Goal: Transaction & Acquisition: Purchase product/service

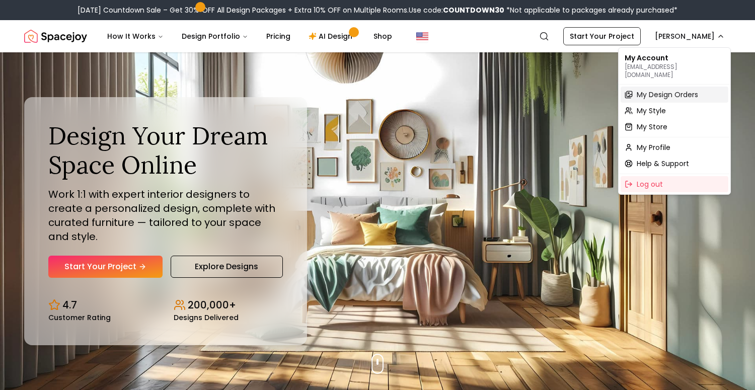
click at [658, 90] on span "My Design Orders" at bounding box center [667, 95] width 61 height 10
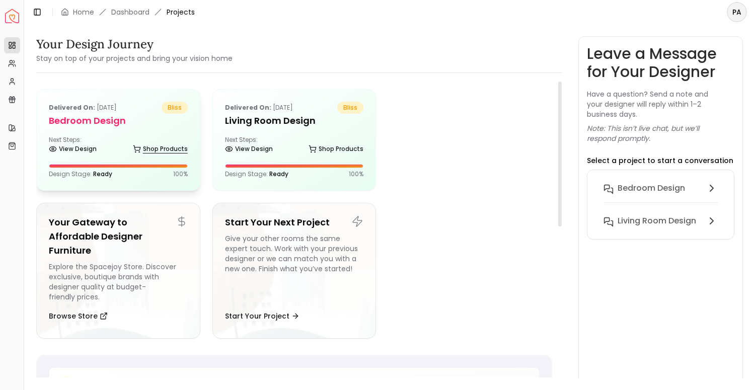
click at [166, 144] on link "Shop Products" at bounding box center [160, 149] width 55 height 14
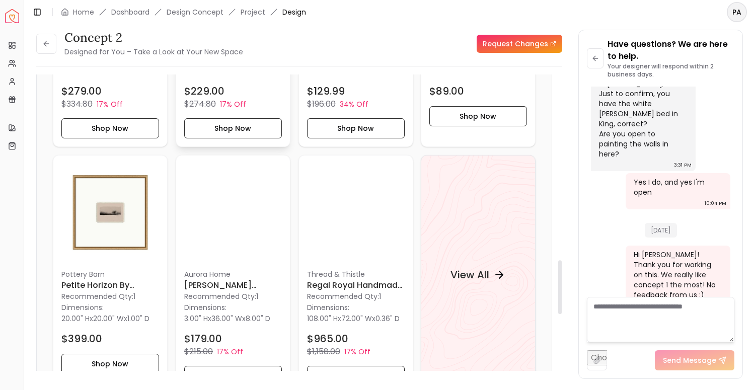
scroll to position [1066, 0]
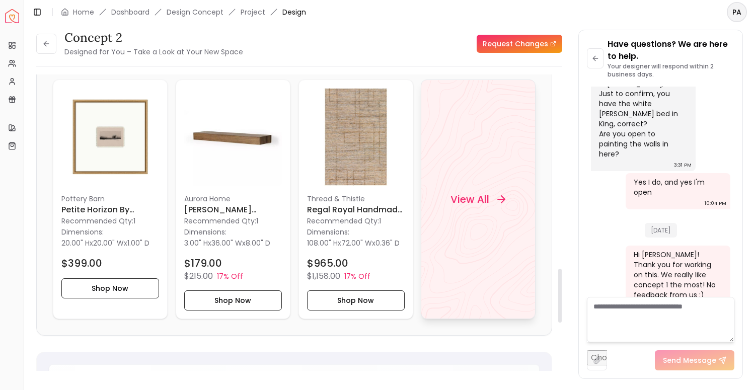
click at [487, 215] on div "View All" at bounding box center [478, 200] width 115 height 240
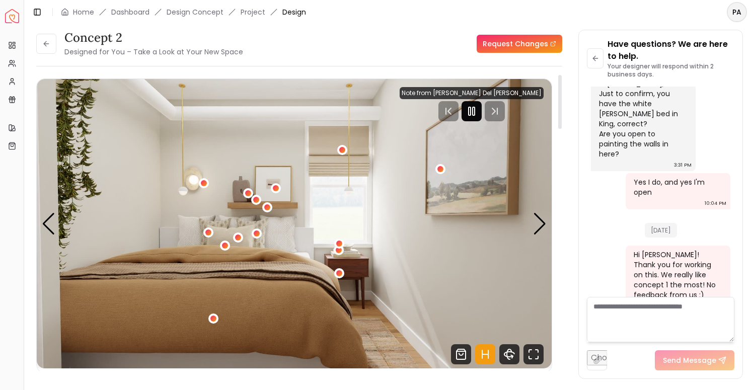
scroll to position [0, 0]
click at [478, 111] on icon "Pause" at bounding box center [472, 111] width 12 height 12
click at [536, 228] on div "Next slide" at bounding box center [540, 224] width 14 height 22
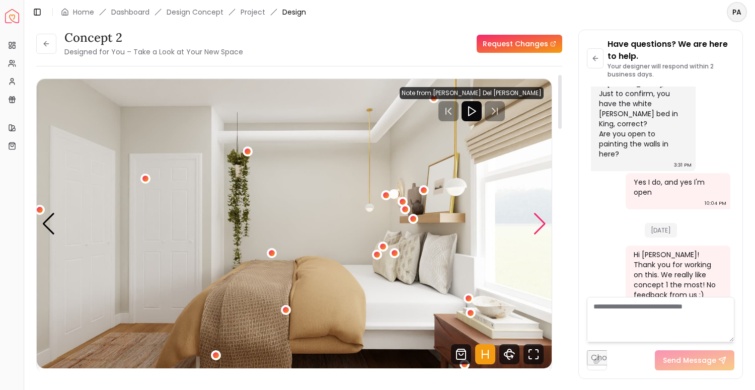
click at [536, 228] on div "Next slide" at bounding box center [540, 224] width 14 height 22
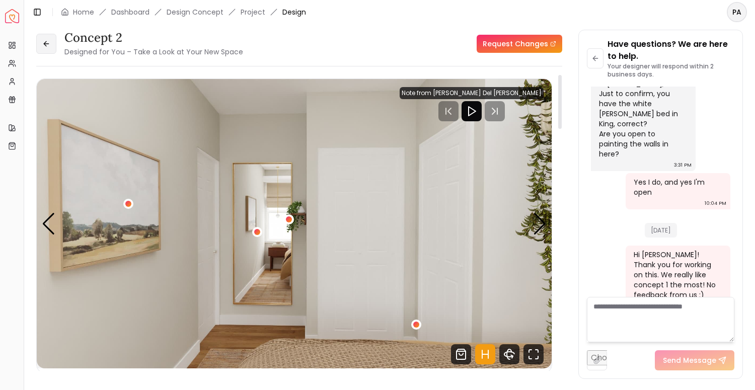
click at [54, 47] on button at bounding box center [46, 44] width 20 height 20
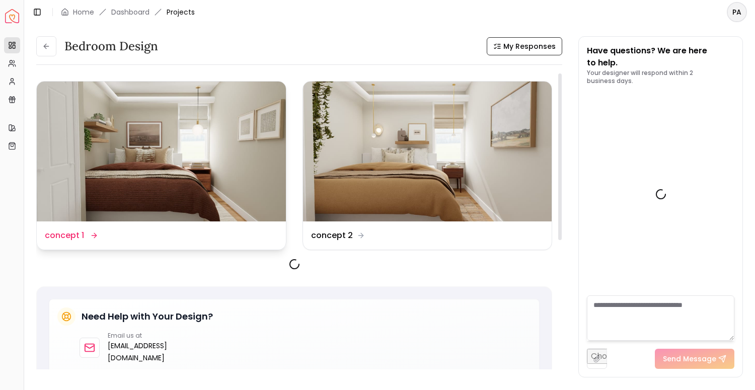
scroll to position [645, 0]
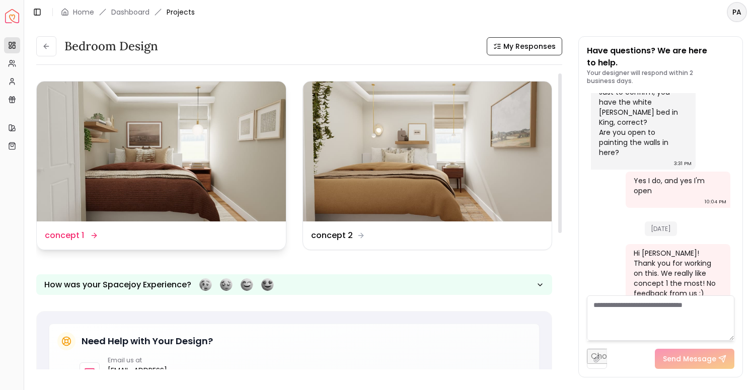
click at [173, 165] on img at bounding box center [161, 152] width 249 height 140
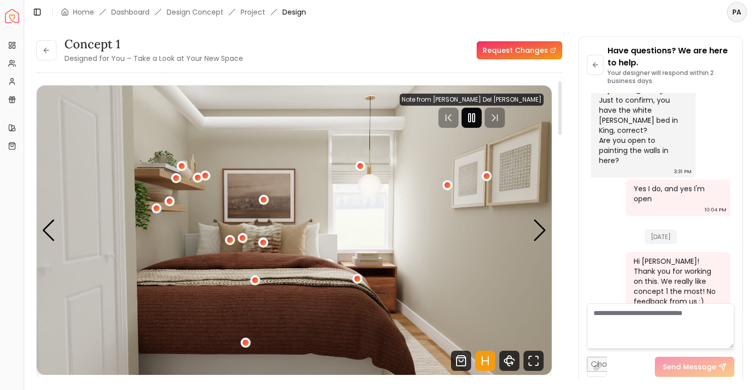
click at [482, 127] on div at bounding box center [472, 118] width 20 height 20
click at [537, 235] on div "Next slide" at bounding box center [540, 230] width 14 height 22
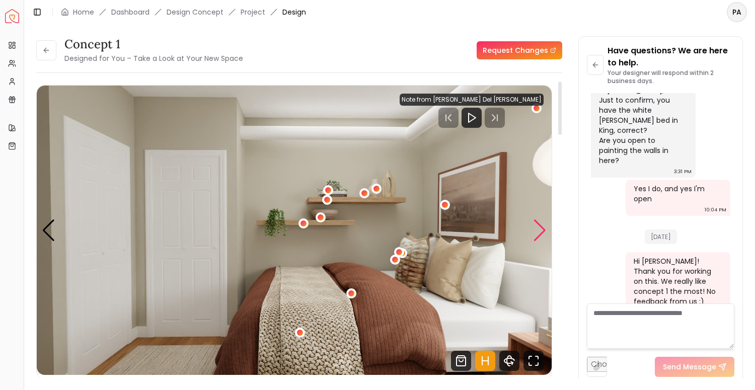
click at [537, 235] on div "Next slide" at bounding box center [540, 230] width 14 height 22
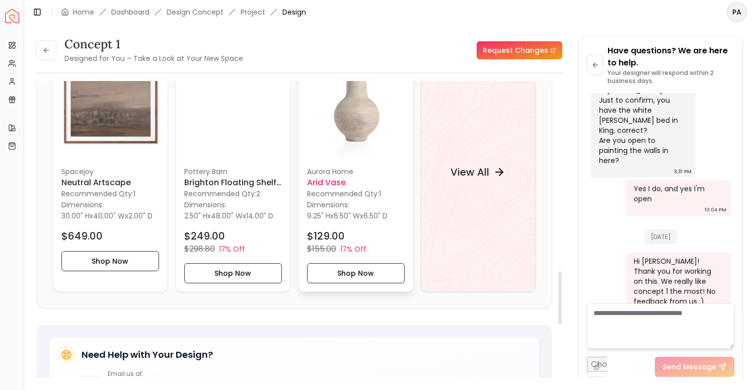
scroll to position [1148, 0]
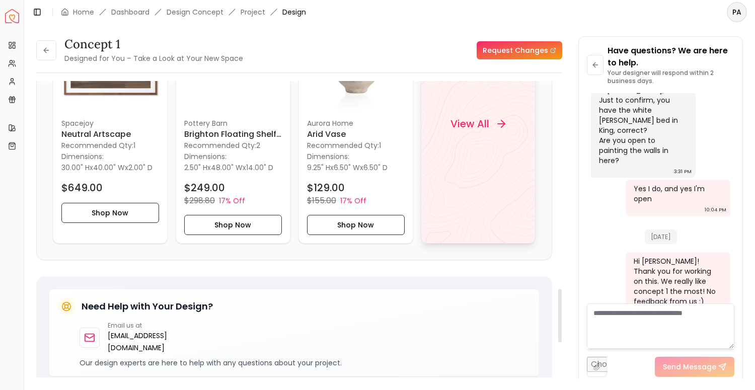
click at [451, 194] on div "View All" at bounding box center [478, 124] width 115 height 240
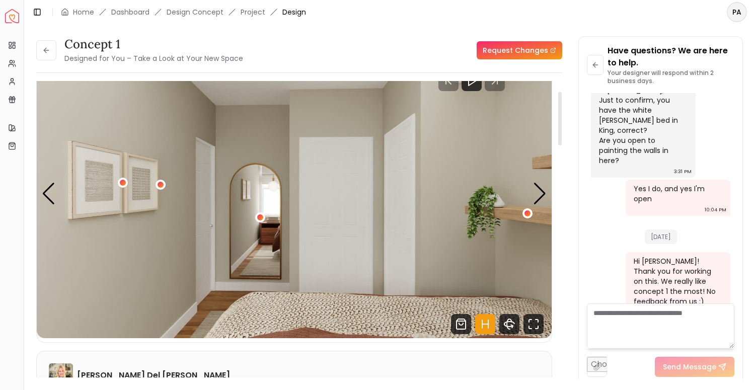
scroll to position [60, 0]
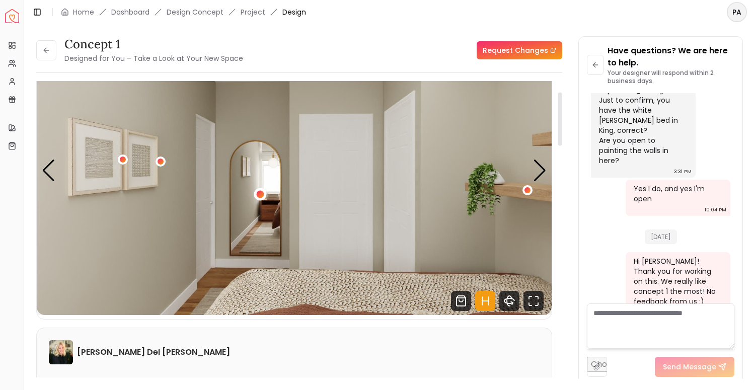
click at [261, 193] on div "3 / 4" at bounding box center [260, 194] width 8 height 8
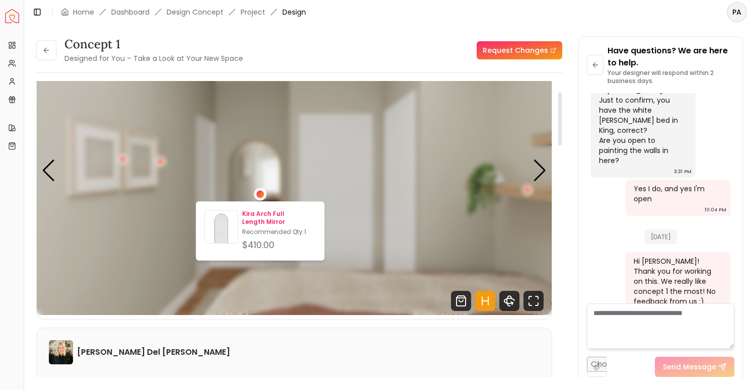
click at [263, 212] on p "Kira Arch Full Length Mirror" at bounding box center [279, 218] width 74 height 16
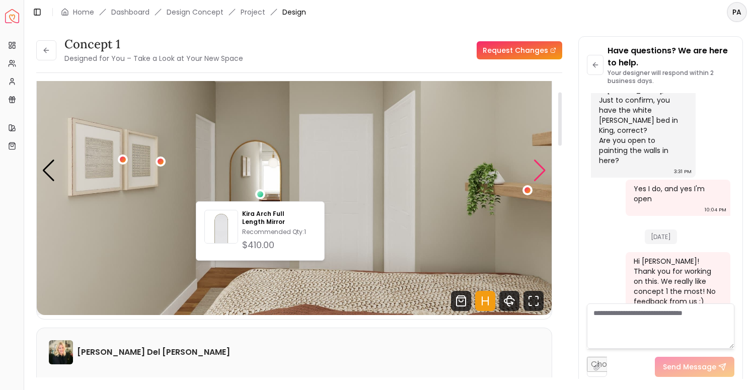
click at [534, 168] on div "Next slide" at bounding box center [540, 171] width 14 height 22
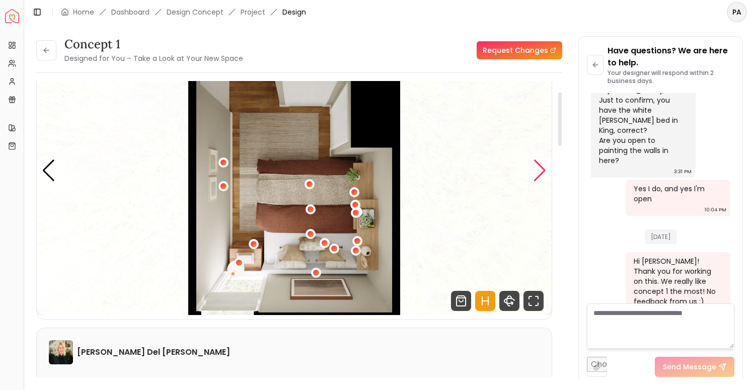
click at [539, 169] on div "Next slide" at bounding box center [540, 171] width 14 height 22
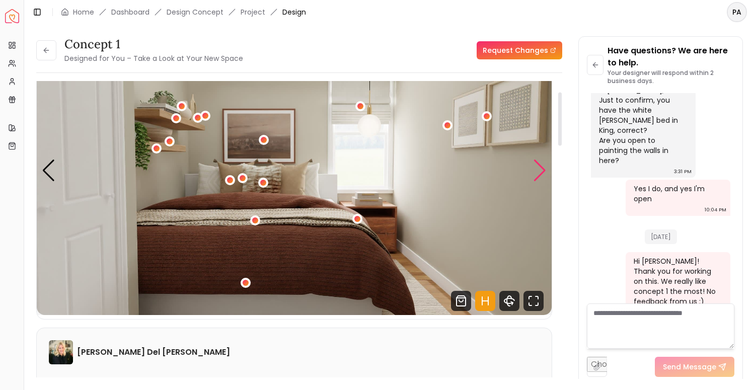
click at [546, 166] on div "Next slide" at bounding box center [540, 171] width 14 height 22
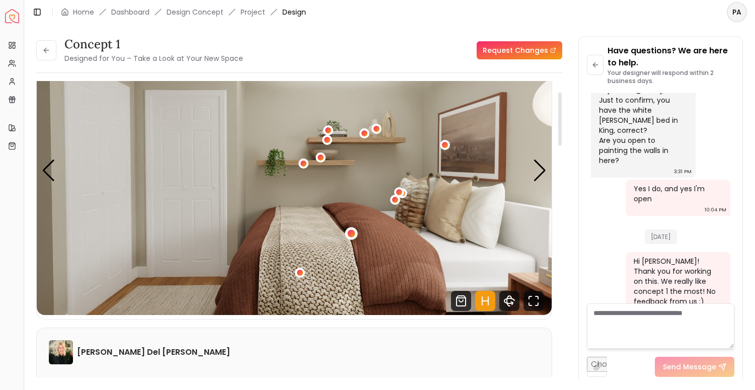
click at [353, 230] on div "2 / 4" at bounding box center [351, 233] width 13 height 13
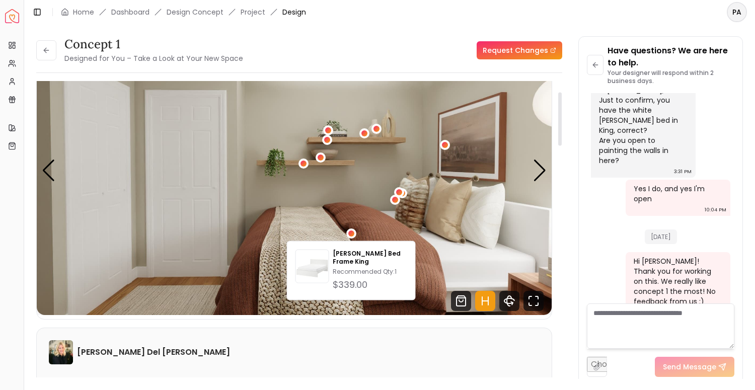
click at [379, 230] on img "2 / 4" at bounding box center [294, 170] width 515 height 289
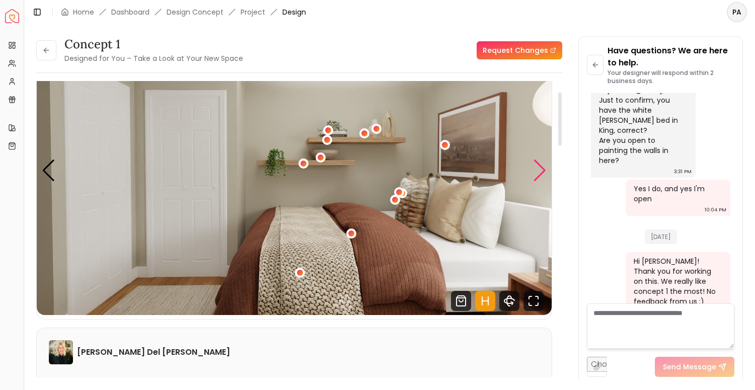
click at [542, 172] on div "Next slide" at bounding box center [540, 171] width 14 height 22
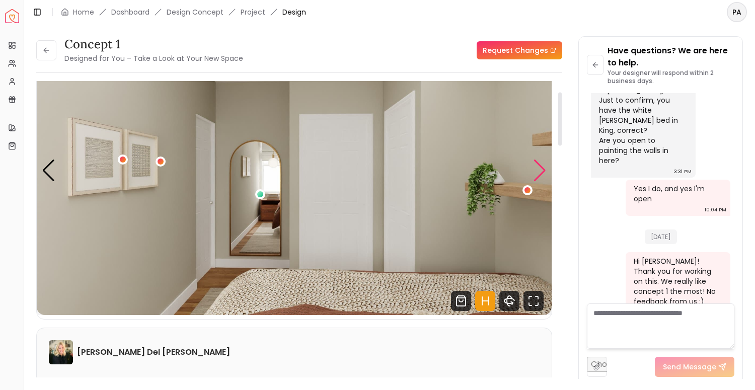
click at [542, 172] on div "Next slide" at bounding box center [540, 171] width 14 height 22
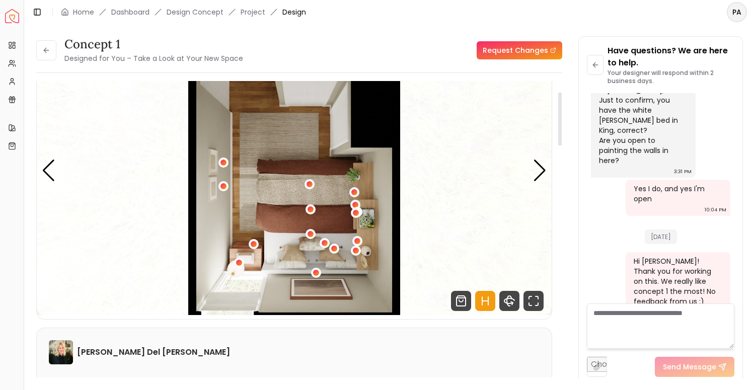
click at [314, 214] on button "4 / 4" at bounding box center [311, 209] width 10 height 10
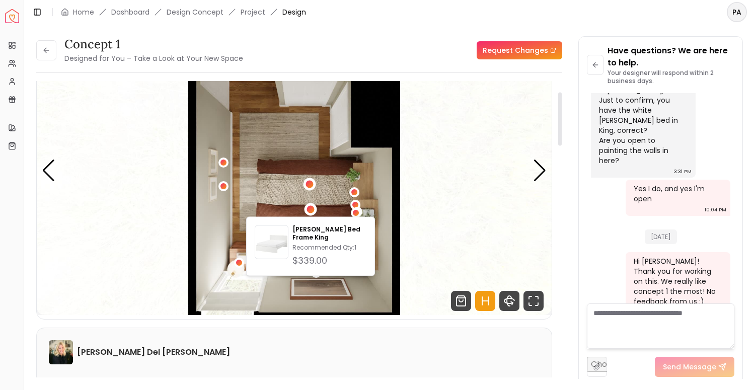
click at [308, 184] on div "4 / 4" at bounding box center [310, 185] width 8 height 8
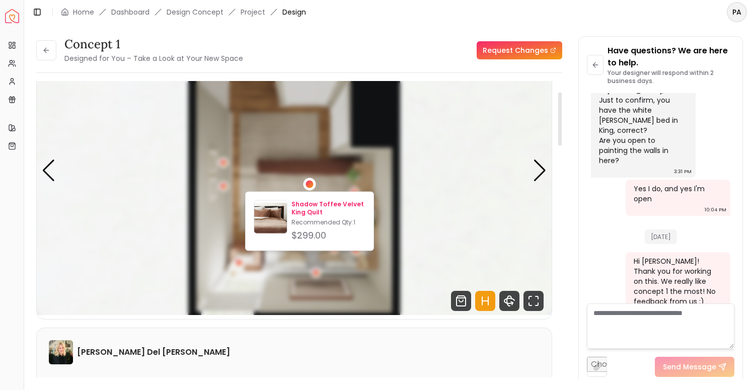
click at [321, 204] on p "Shadow Toffee Velvet King Quilt" at bounding box center [328, 208] width 74 height 16
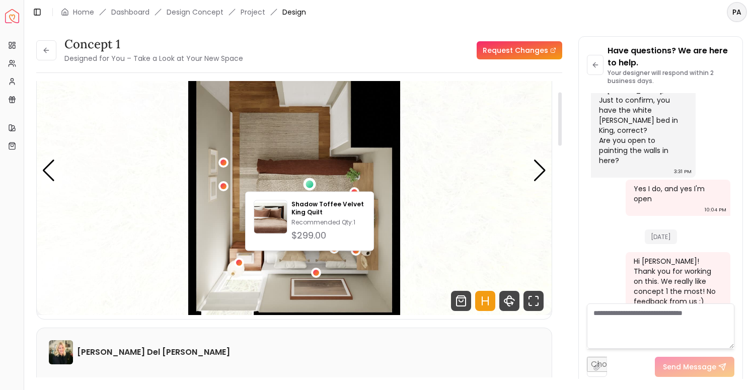
click at [460, 168] on img "4 / 4" at bounding box center [294, 170] width 515 height 289
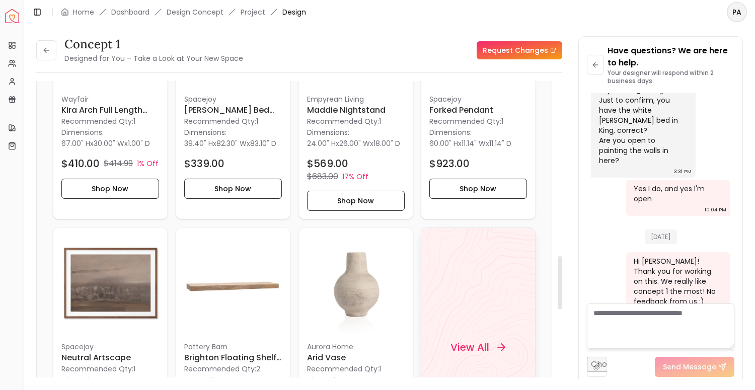
scroll to position [1000, 0]
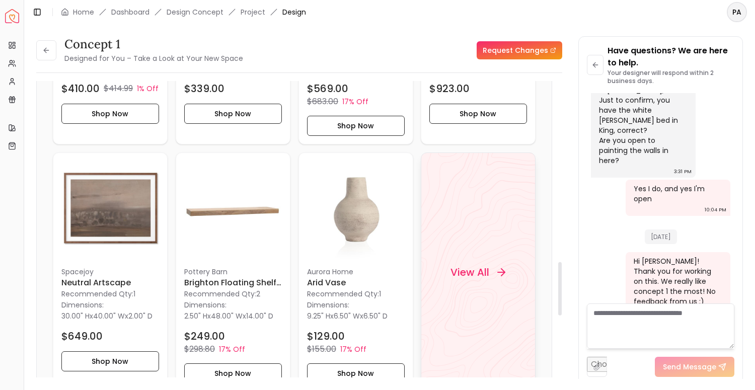
click at [464, 271] on div "View All" at bounding box center [478, 272] width 79 height 30
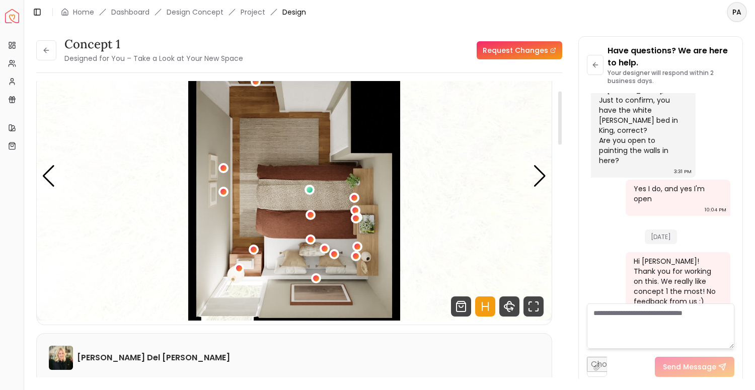
scroll to position [58, 0]
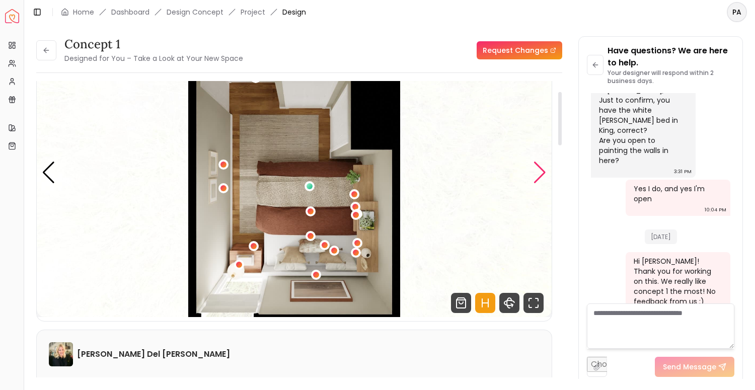
click at [539, 168] on div "Next slide" at bounding box center [540, 173] width 14 height 22
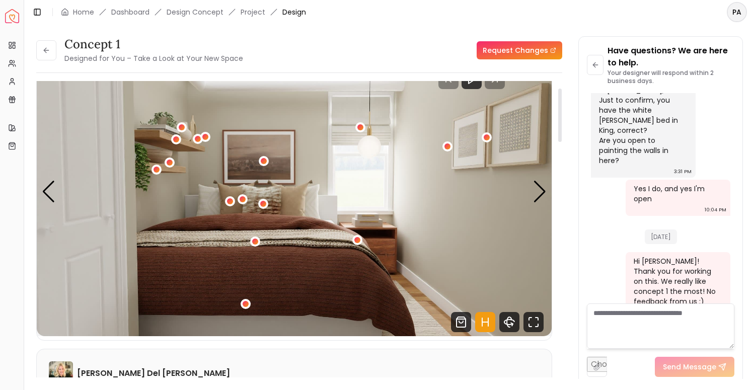
scroll to position [39, 0]
click at [256, 242] on div "1 / 4" at bounding box center [256, 241] width 8 height 8
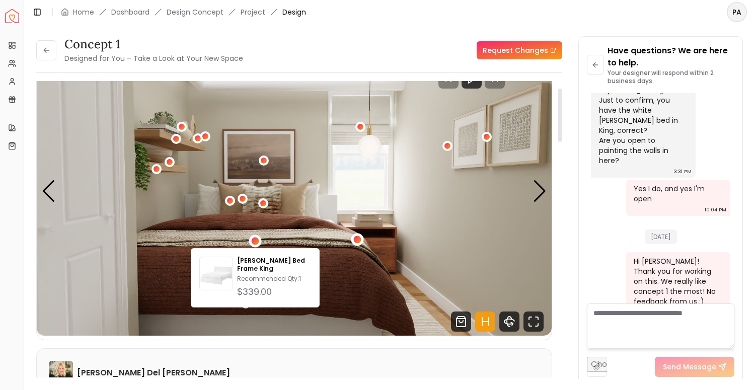
click at [358, 235] on div "1 / 4" at bounding box center [357, 240] width 13 height 13
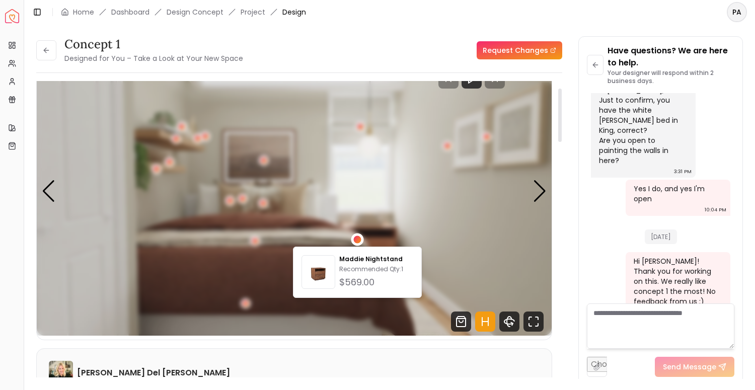
click at [358, 238] on div "1 / 4" at bounding box center [358, 240] width 8 height 8
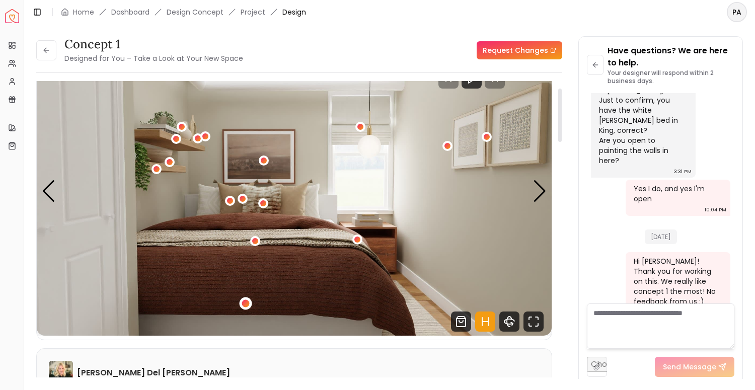
click at [243, 305] on div "1 / 4" at bounding box center [246, 303] width 8 height 8
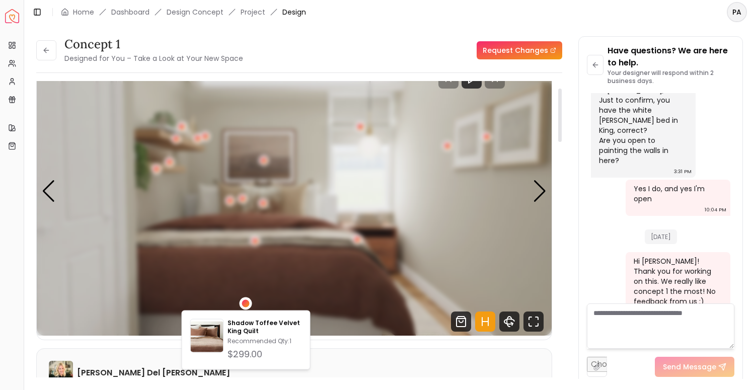
click at [243, 305] on div "1 / 4" at bounding box center [246, 303] width 8 height 8
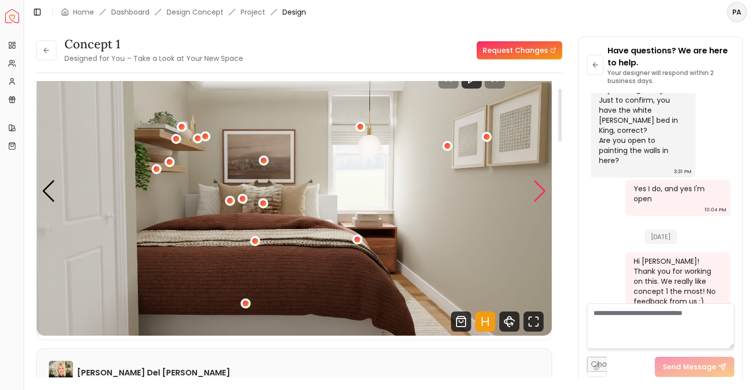
click at [539, 197] on div "Next slide" at bounding box center [540, 191] width 14 height 22
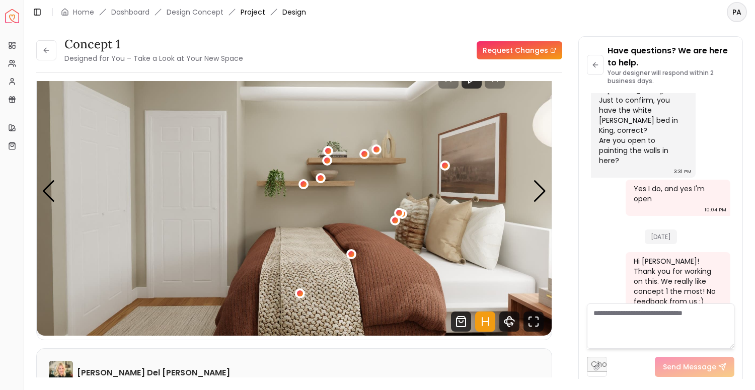
click at [248, 16] on link "Project" at bounding box center [253, 12] width 25 height 10
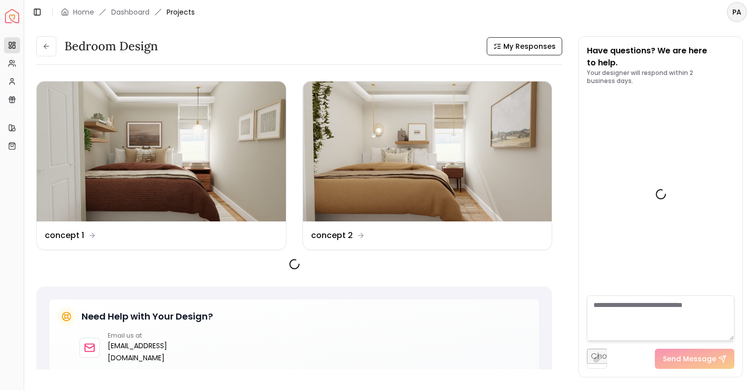
scroll to position [645, 0]
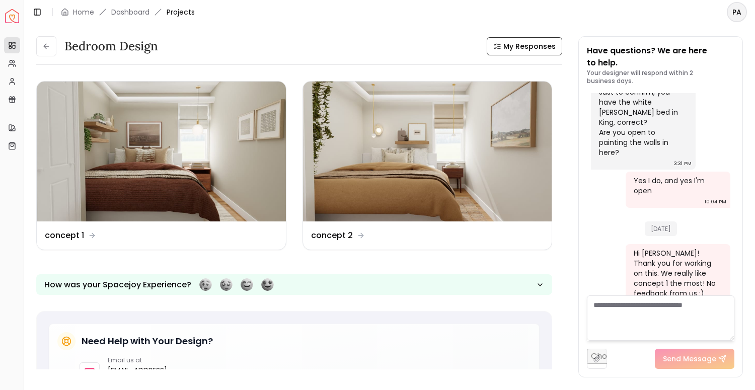
click at [153, 13] on ol "Home Dashboard Projects" at bounding box center [128, 12] width 134 height 10
click at [149, 13] on link "Dashboard" at bounding box center [130, 12] width 38 height 10
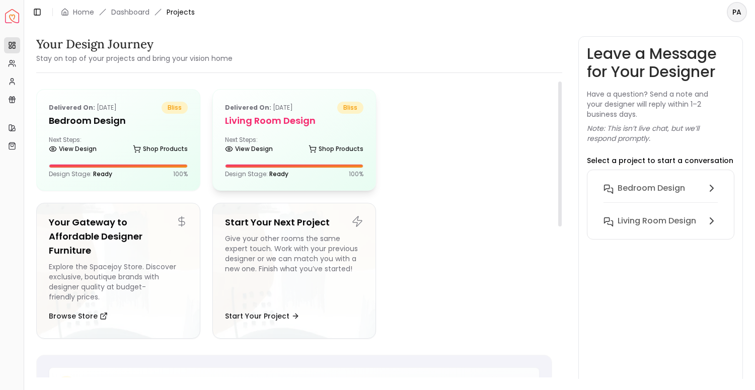
click at [273, 129] on div "Delivered on: Aug 21, 2025 bliss Living Room design Next Steps: View Design Sho…" at bounding box center [294, 140] width 163 height 101
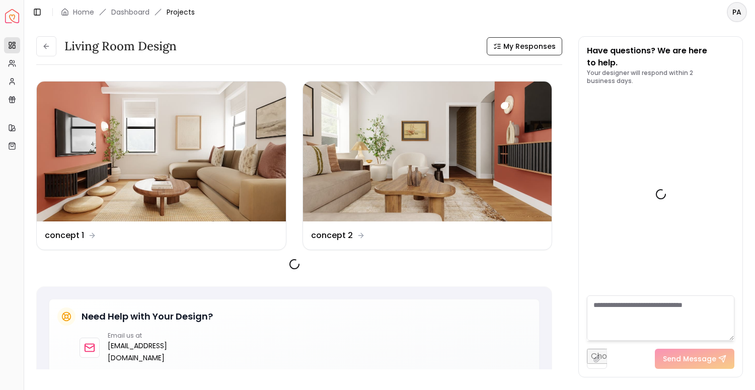
scroll to position [1464, 0]
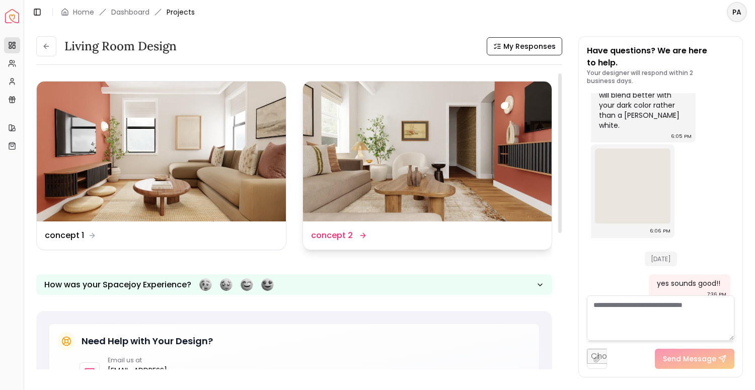
click at [361, 187] on img at bounding box center [427, 152] width 249 height 140
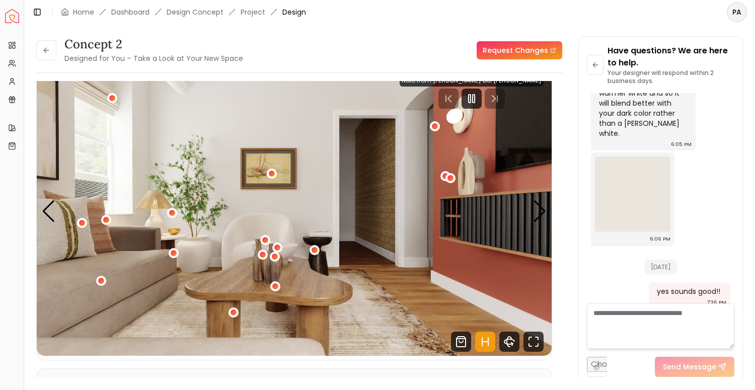
scroll to position [20, 0]
click at [174, 252] on div "1 / 5" at bounding box center [174, 253] width 8 height 8
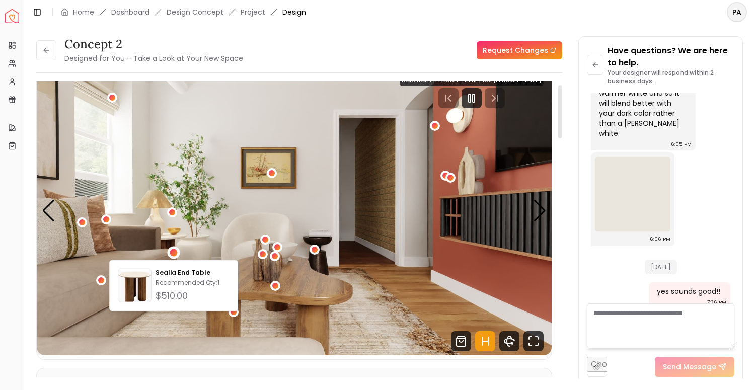
click at [193, 252] on img "1 / 5" at bounding box center [294, 210] width 515 height 289
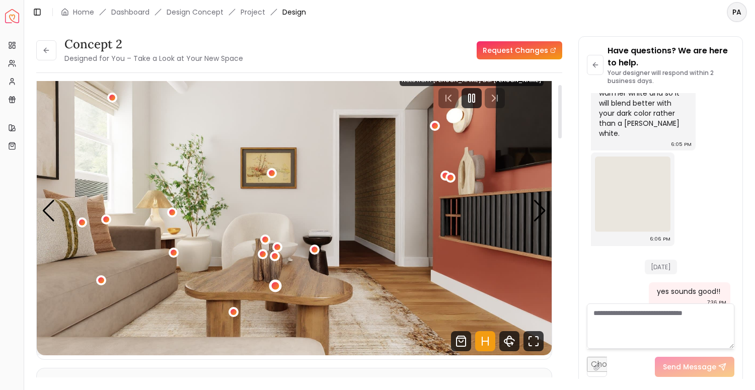
click at [275, 287] on div "1 / 5" at bounding box center [275, 286] width 8 height 8
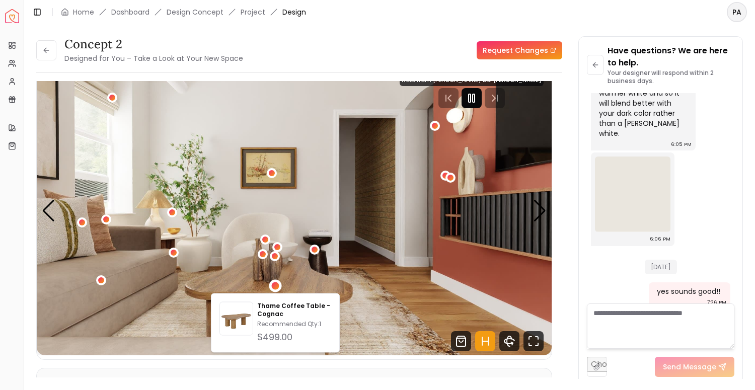
click at [478, 103] on icon "Pause" at bounding box center [472, 98] width 12 height 12
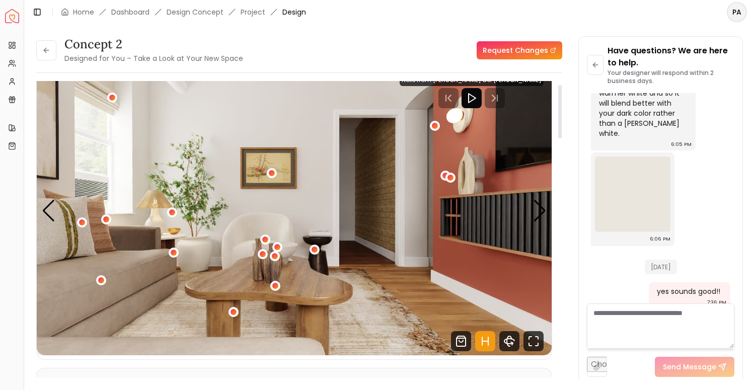
click at [287, 286] on img "1 / 5" at bounding box center [294, 210] width 515 height 289
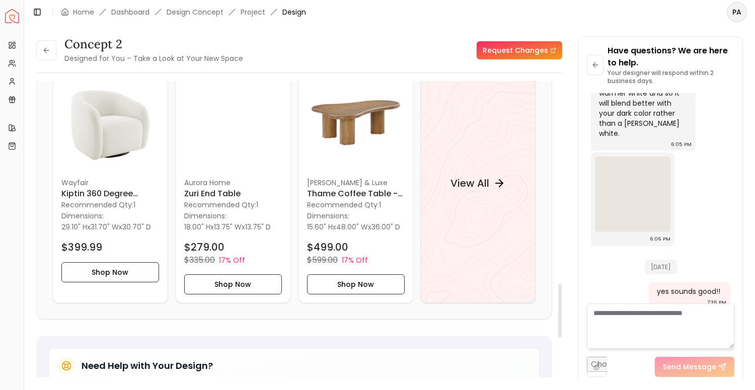
scroll to position [1128, 0]
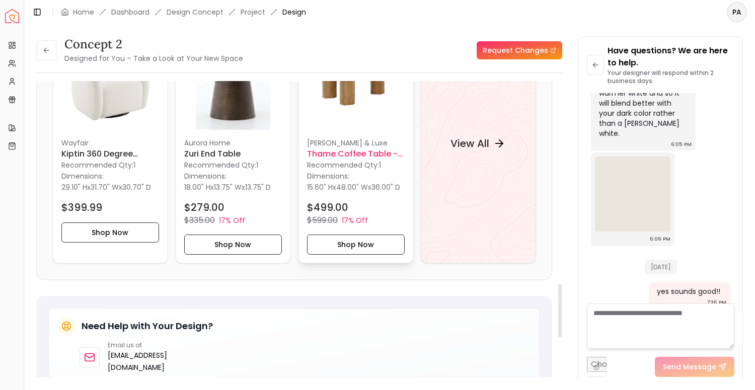
click at [377, 192] on span "36.00" D" at bounding box center [385, 187] width 29 height 10
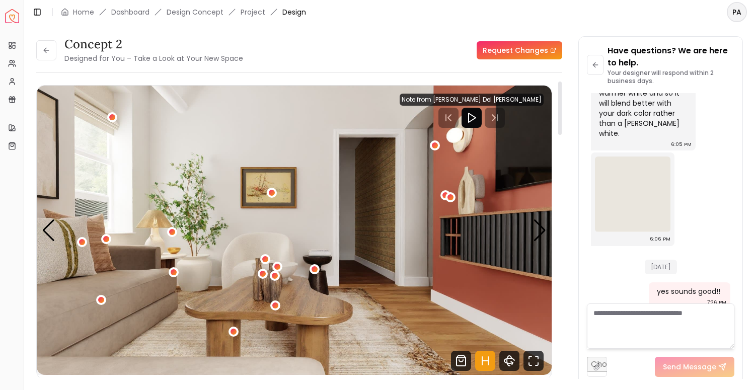
scroll to position [0, 0]
click at [499, 256] on img "1 / 5" at bounding box center [294, 230] width 515 height 289
click at [465, 362] on icon "Shop Products from this design" at bounding box center [461, 361] width 20 height 20
click at [522, 306] on img "1 / 5" at bounding box center [294, 230] width 515 height 289
click at [485, 364] on icon "Hotspots Toggle" at bounding box center [485, 361] width 20 height 20
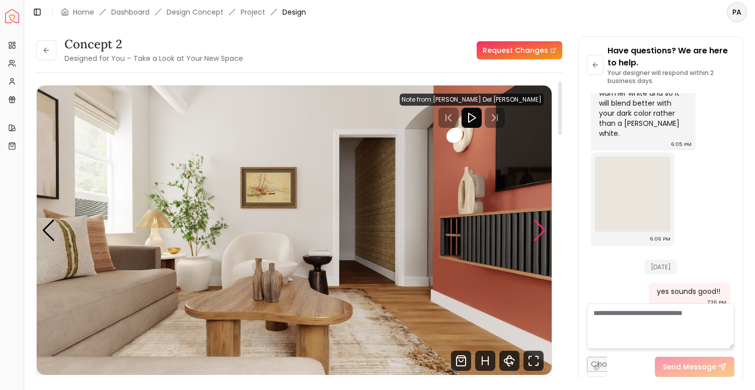
click at [544, 230] on div "Next slide" at bounding box center [540, 230] width 14 height 22
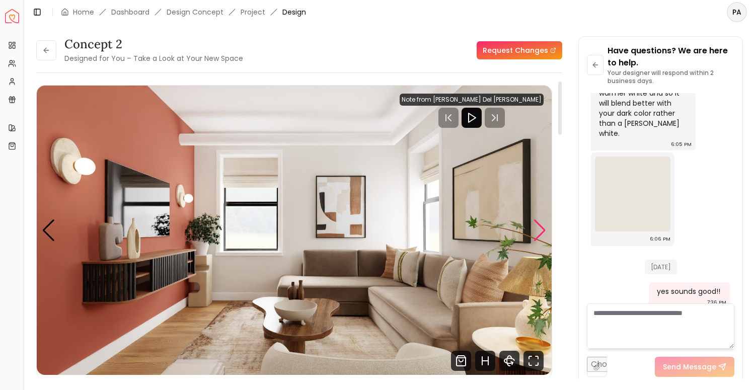
click at [540, 232] on div "Next slide" at bounding box center [540, 230] width 14 height 22
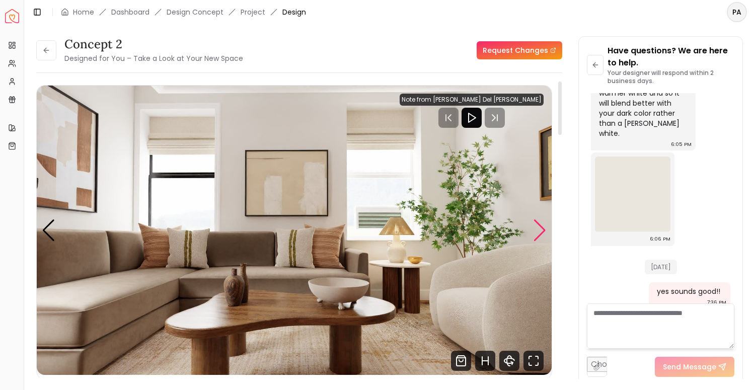
click at [540, 227] on div "Next slide" at bounding box center [540, 230] width 14 height 22
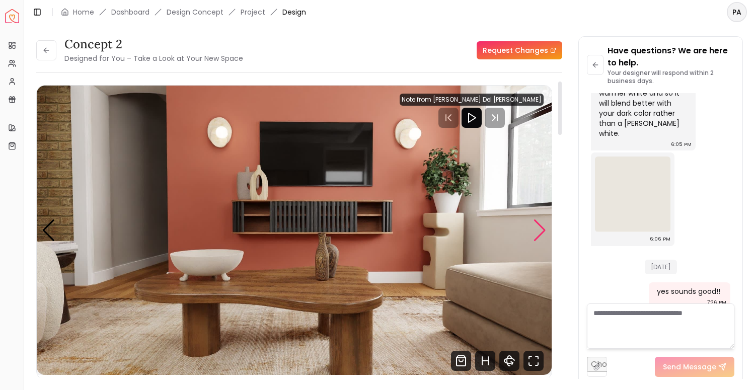
click at [543, 228] on div "Next slide" at bounding box center [540, 230] width 14 height 22
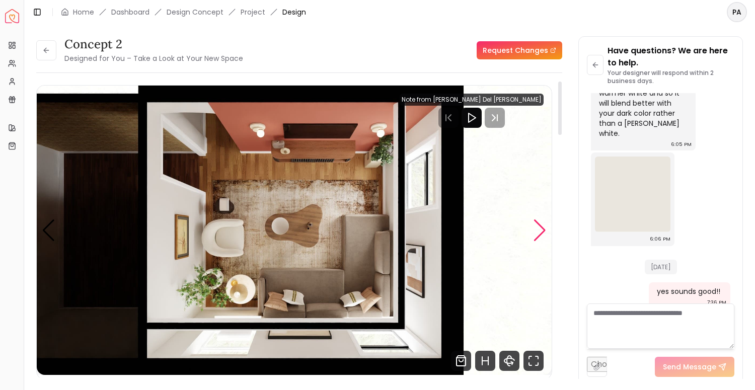
click at [543, 228] on div "Next slide" at bounding box center [540, 230] width 14 height 22
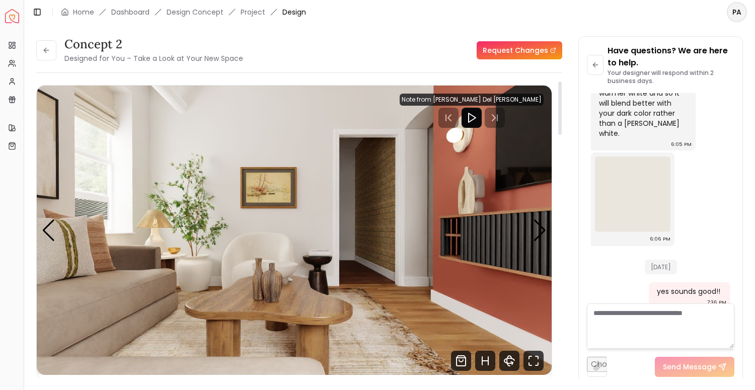
click at [270, 182] on img "1 / 5" at bounding box center [294, 230] width 515 height 289
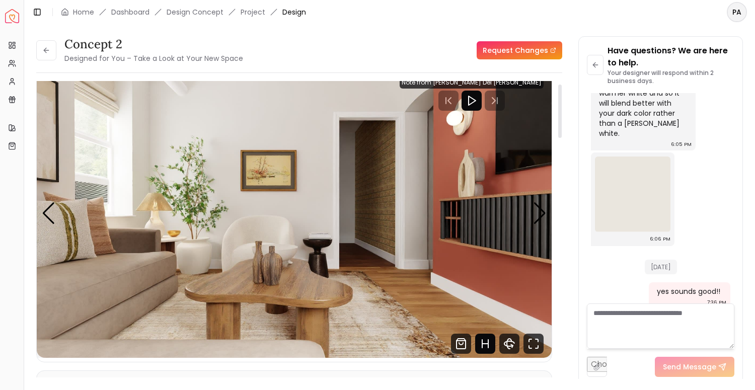
click at [477, 345] on icon "Hotspots Toggle" at bounding box center [485, 344] width 20 height 20
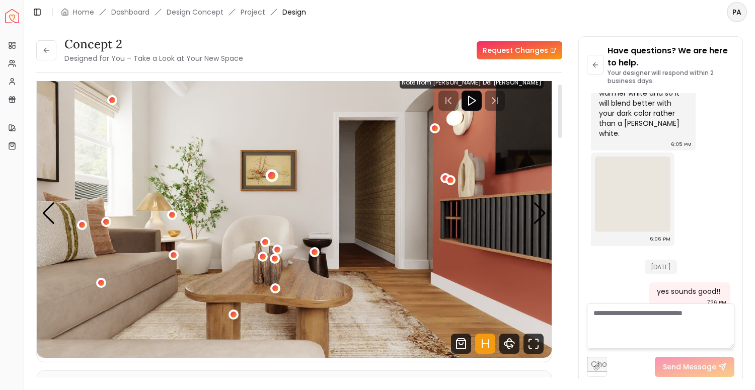
click at [275, 177] on div "1 / 5" at bounding box center [271, 175] width 13 height 13
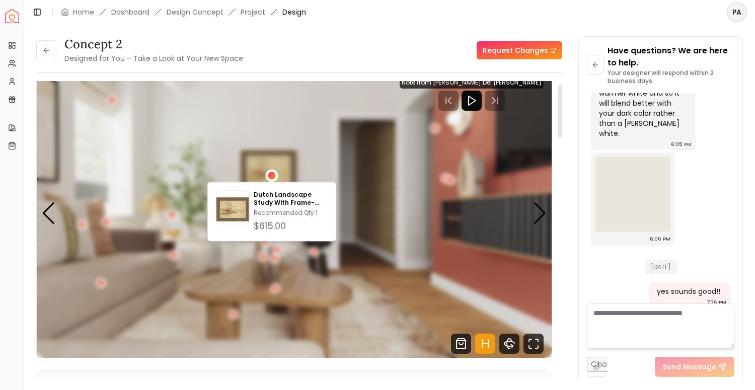
scroll to position [0, 0]
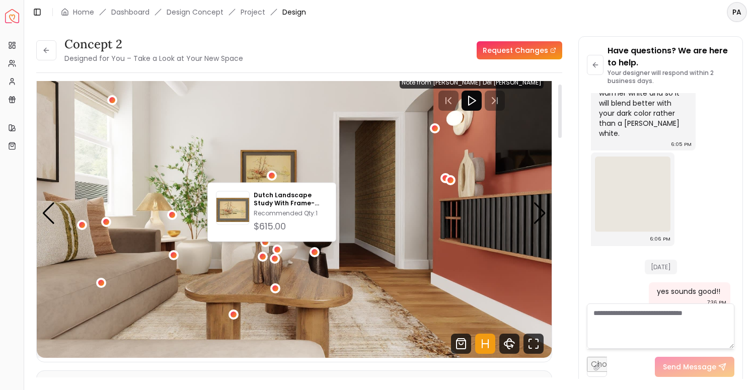
click at [386, 244] on img "1 / 5" at bounding box center [294, 212] width 515 height 289
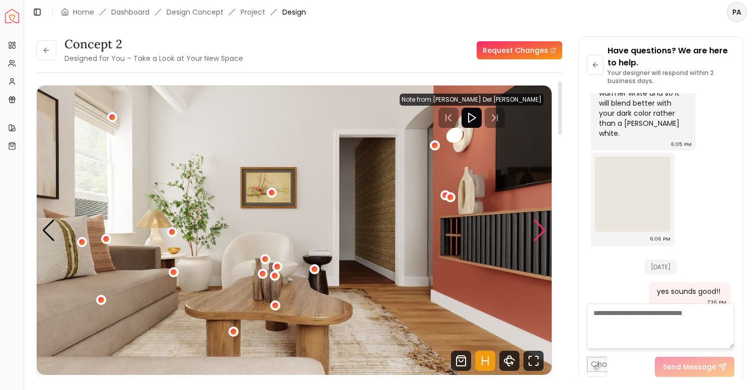
click at [535, 223] on div "Next slide" at bounding box center [540, 230] width 14 height 22
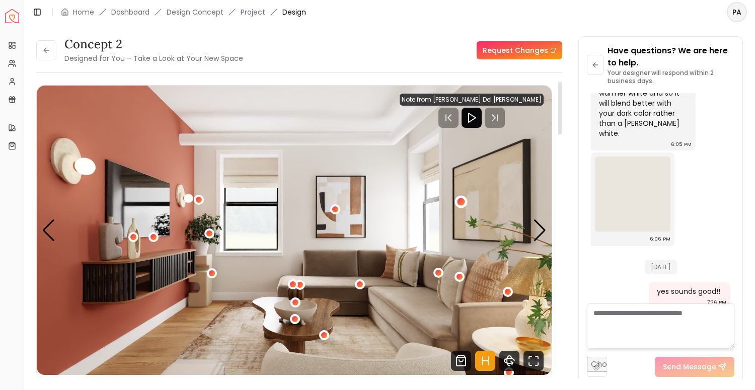
click at [460, 201] on div "2 / 5" at bounding box center [461, 202] width 8 height 8
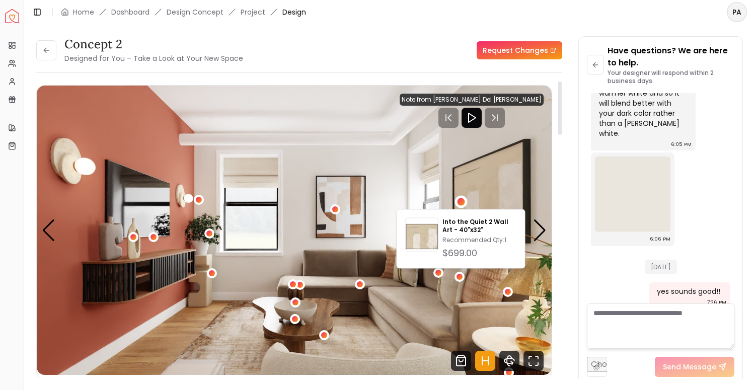
click at [399, 323] on img "2 / 5" at bounding box center [294, 230] width 515 height 289
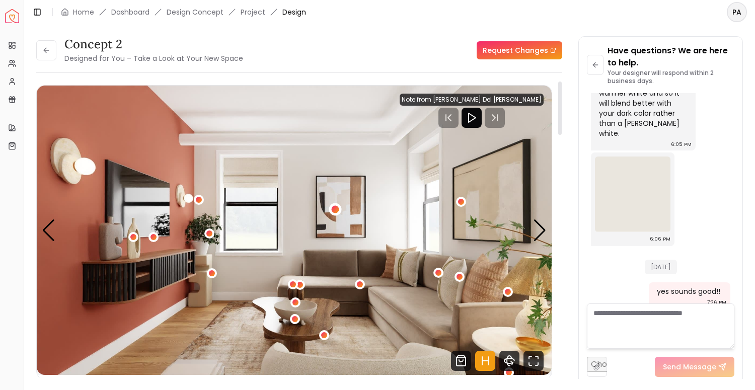
click at [336, 208] on div "2 / 5" at bounding box center [335, 209] width 8 height 8
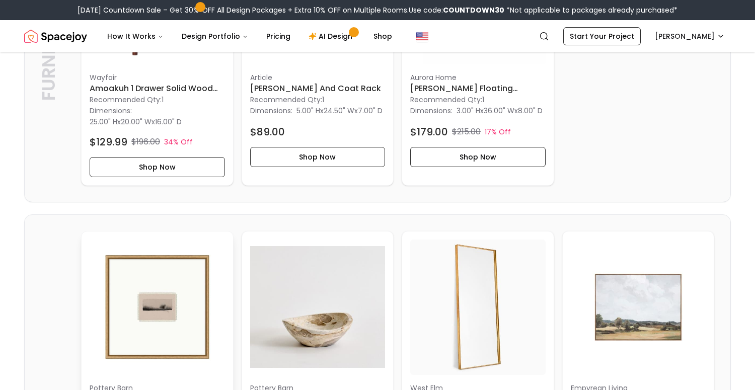
scroll to position [1133, 0]
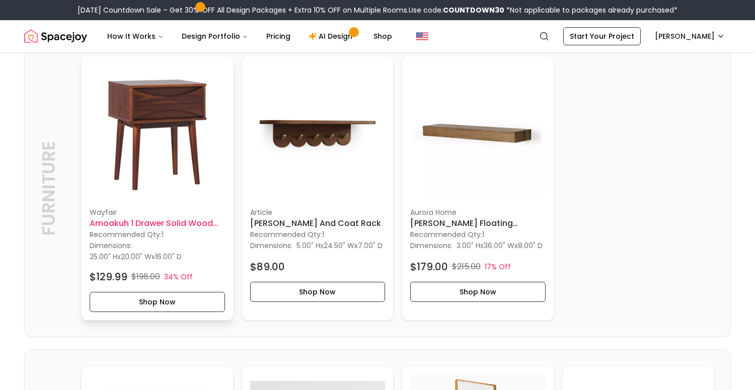
click at [185, 230] on h6 "Amoakuh 1 Drawer Solid Wood Nightstand" at bounding box center [157, 223] width 135 height 12
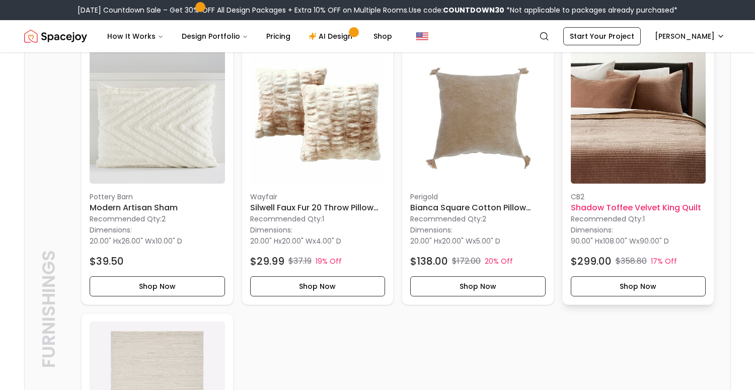
scroll to position [2049, 0]
